Goal: Information Seeking & Learning: Learn about a topic

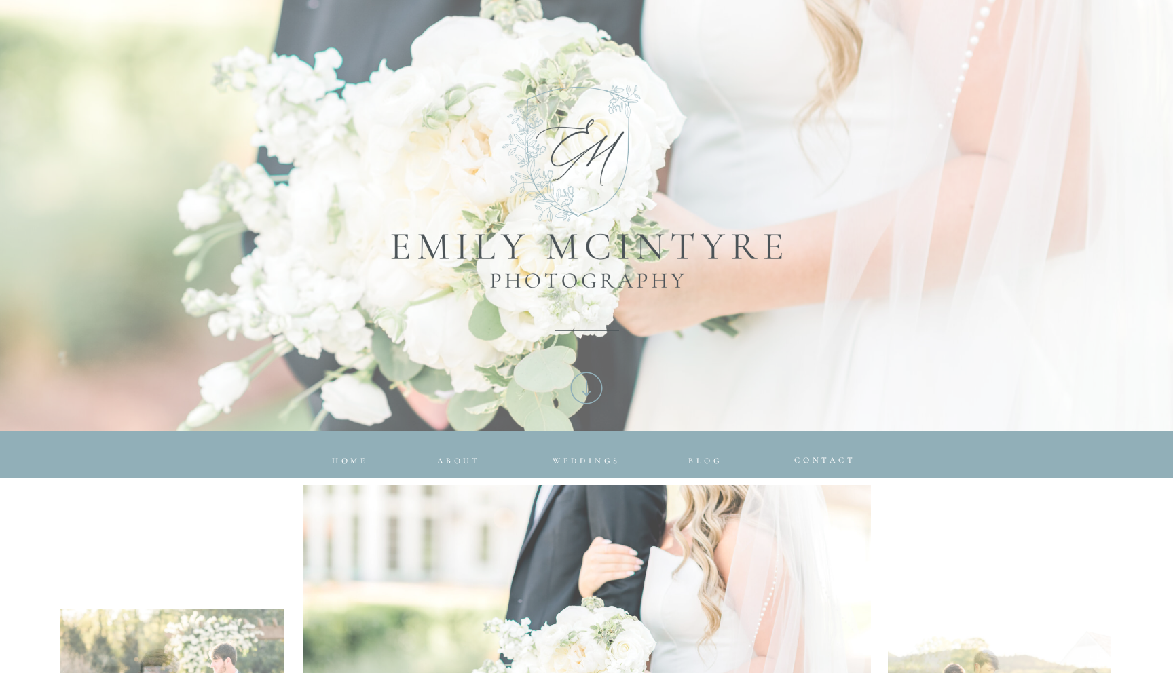
scroll to position [195, 0]
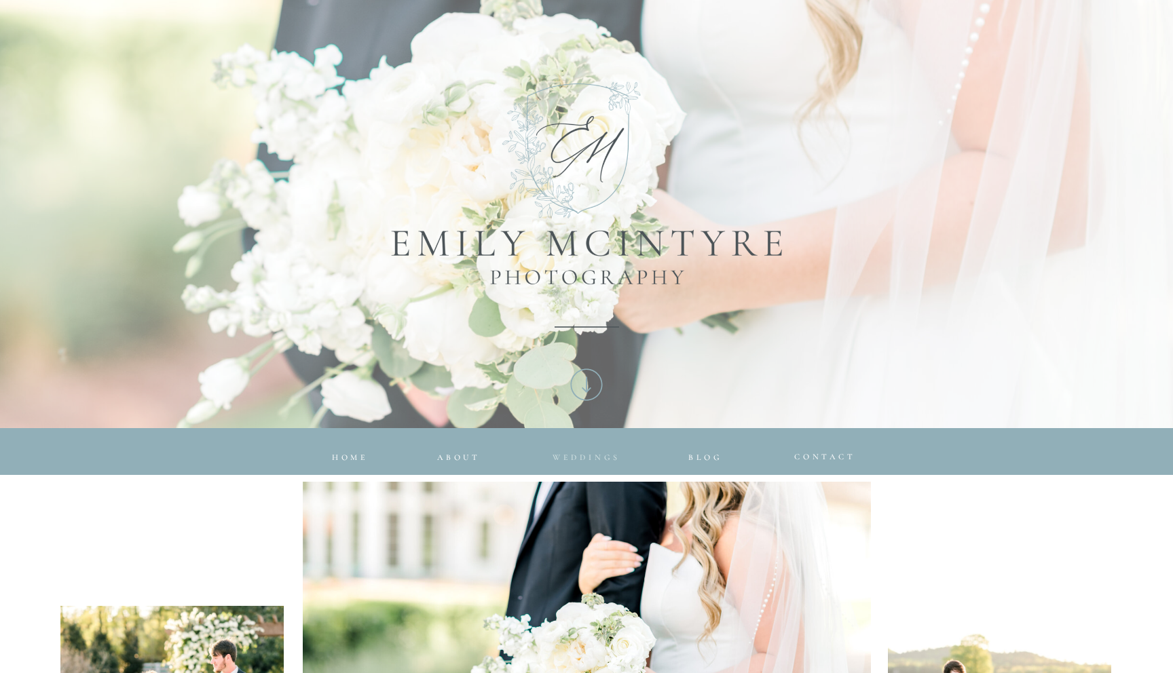
click at [572, 452] on nav "Weddings" at bounding box center [587, 454] width 90 height 9
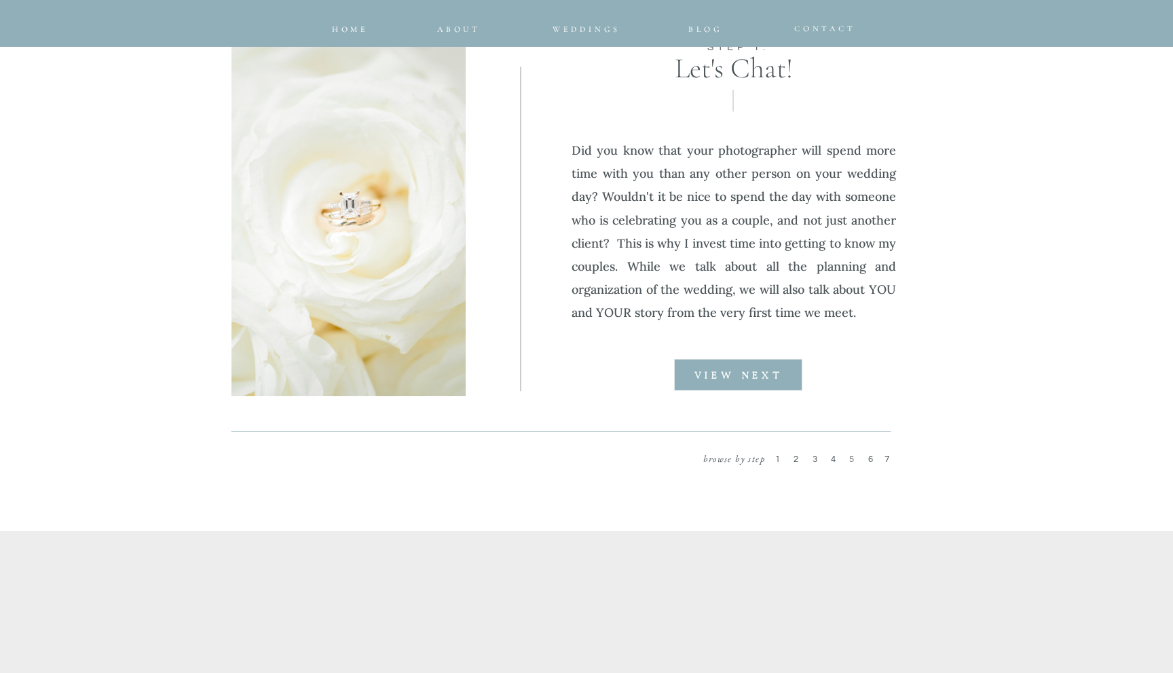
scroll to position [1717, 0]
click at [775, 372] on b "VIEW NEXT" at bounding box center [738, 376] width 88 height 10
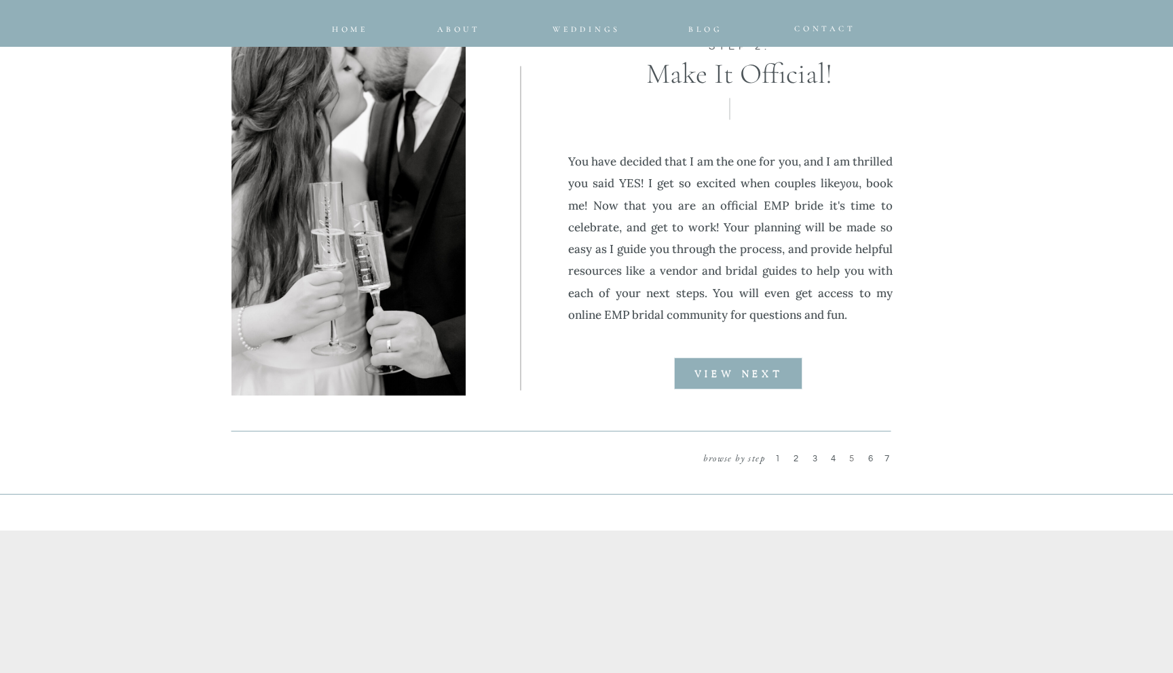
click at [775, 372] on b "VIEW NEXT" at bounding box center [738, 375] width 88 height 10
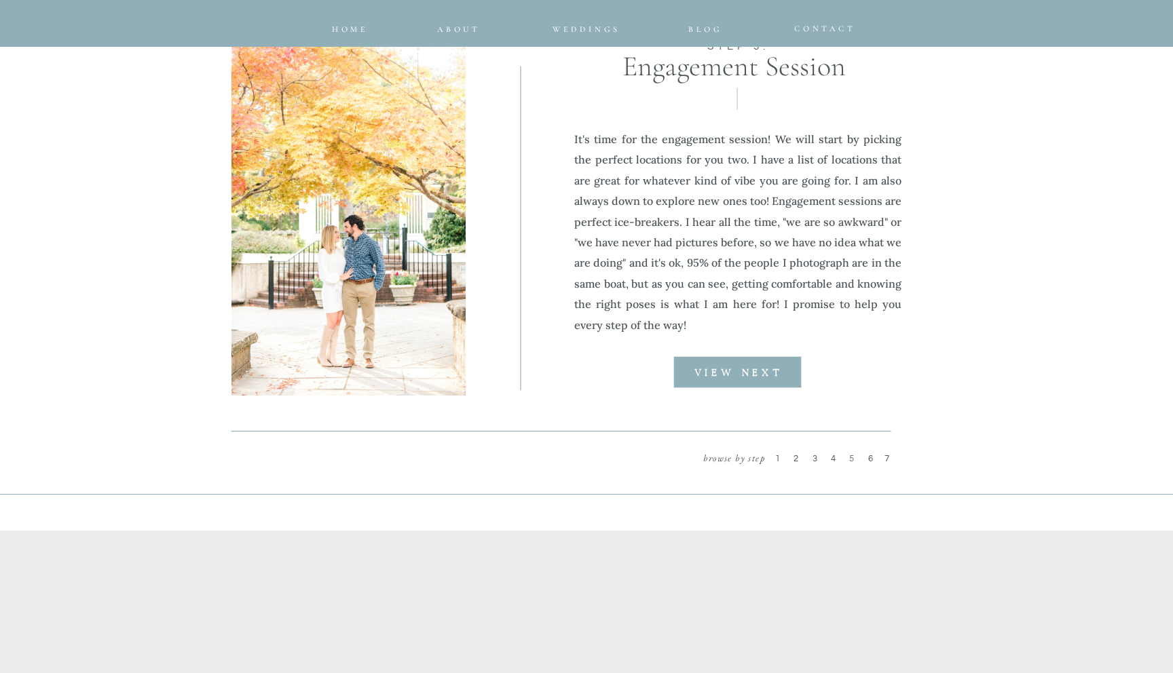
click at [775, 372] on b "VIEW NEXT" at bounding box center [738, 374] width 88 height 10
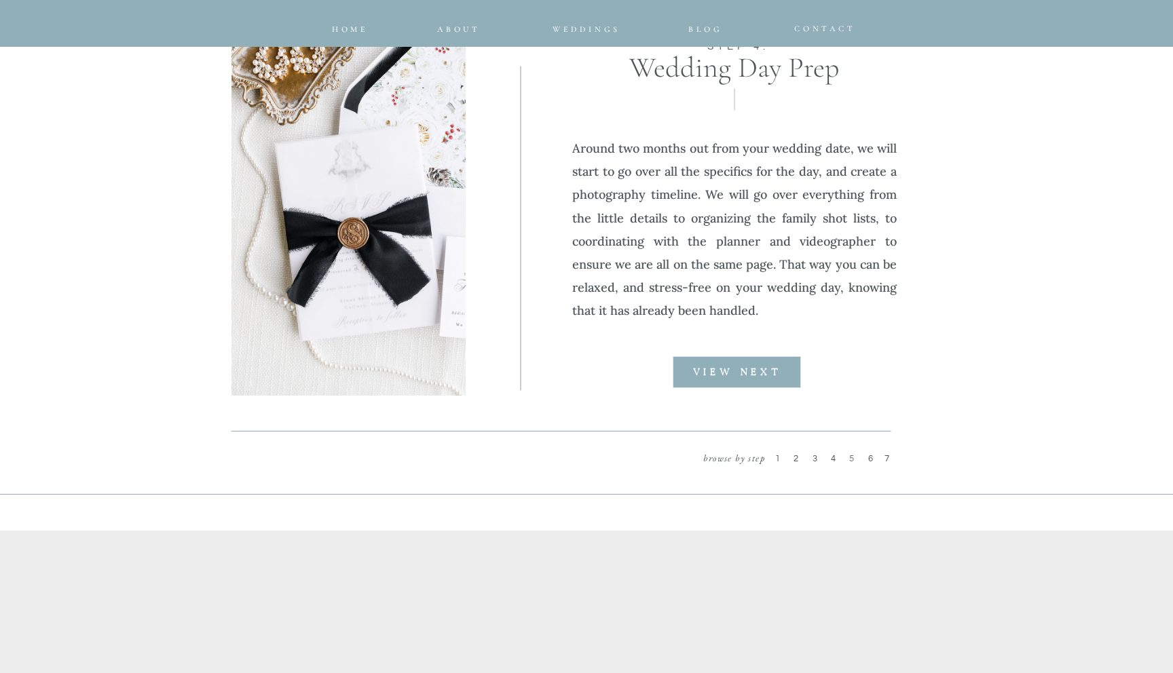
click at [775, 372] on b "VIEW NEXT" at bounding box center [737, 373] width 88 height 10
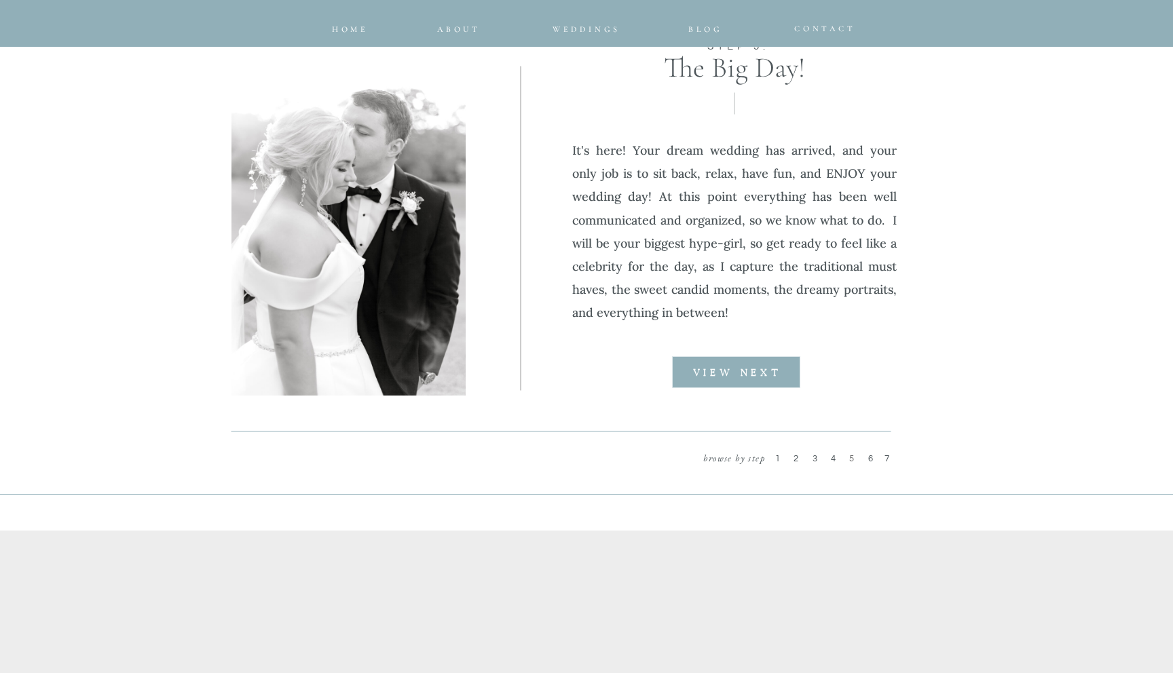
click at [775, 372] on b "VIEW NEXT" at bounding box center [737, 374] width 88 height 10
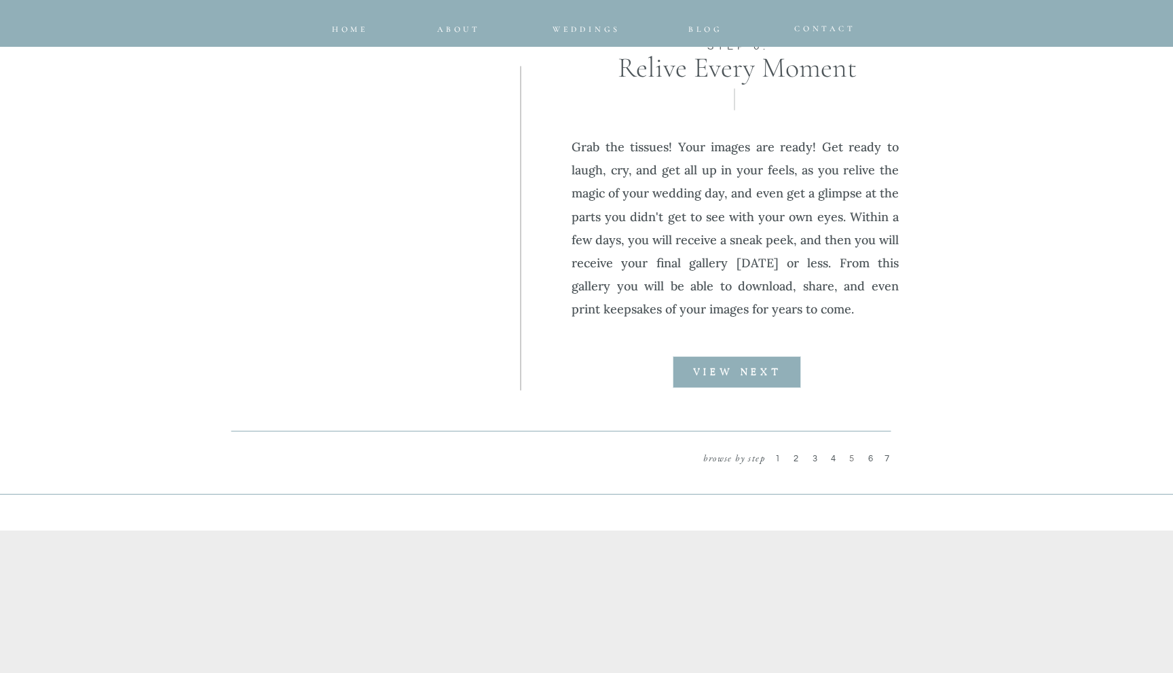
click at [775, 372] on b "VIEW NEXT" at bounding box center [737, 373] width 88 height 10
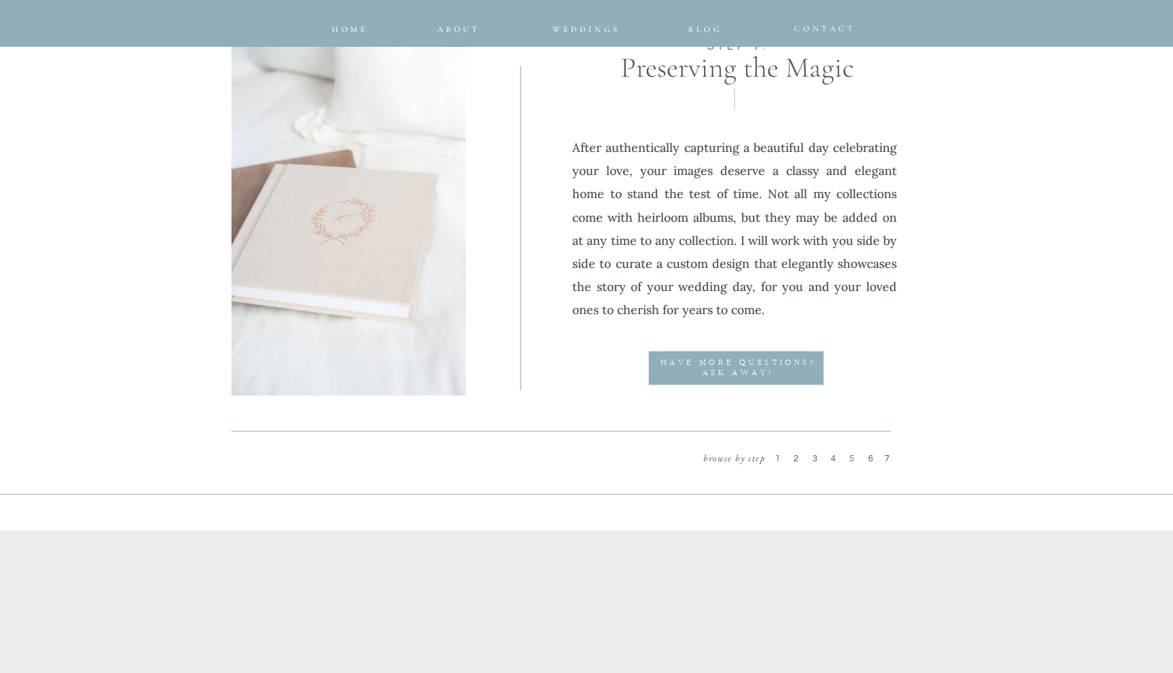
click at [775, 372] on div at bounding box center [736, 368] width 176 height 35
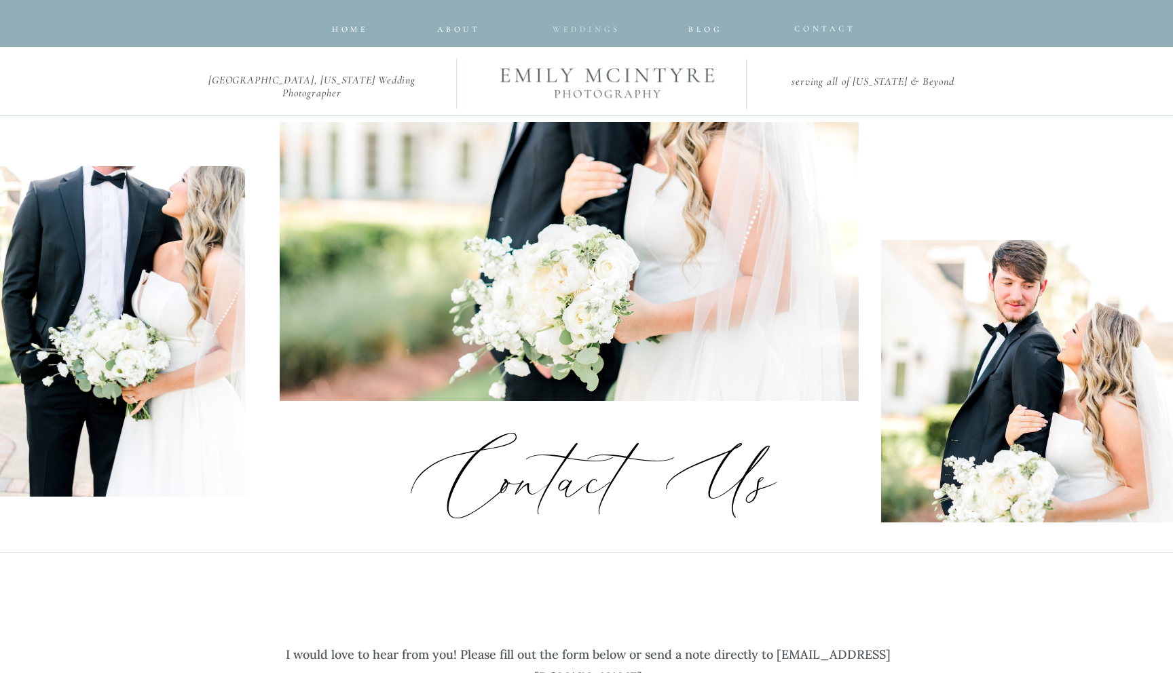
click at [559, 33] on span "Weddings" at bounding box center [587, 29] width 68 height 10
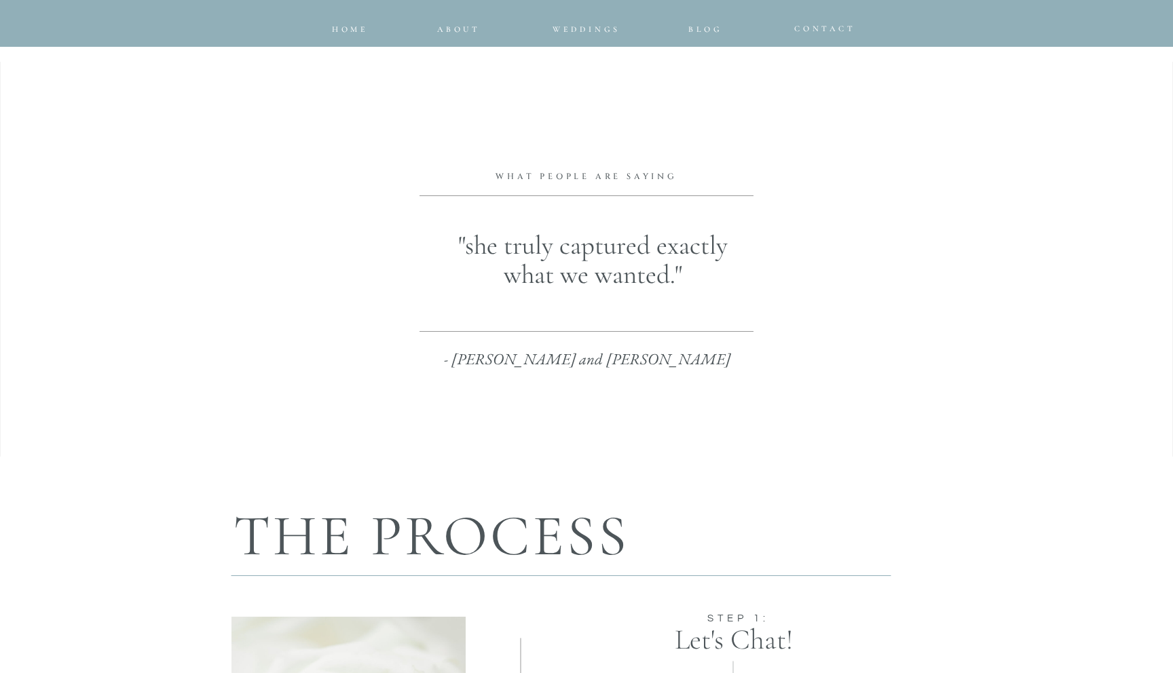
scroll to position [1170, 0]
